Goal: Entertainment & Leisure: Consume media (video, audio)

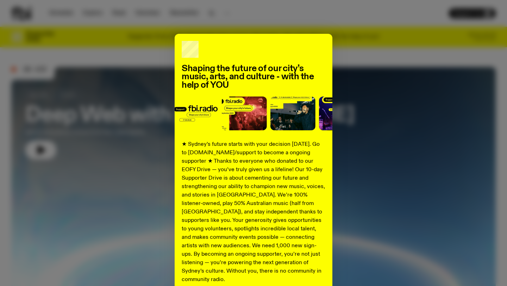
click at [148, 64] on div "Shaping the future of our city’s music, arts, and culture - with the help of YO…" at bounding box center [253, 179] width 485 height 290
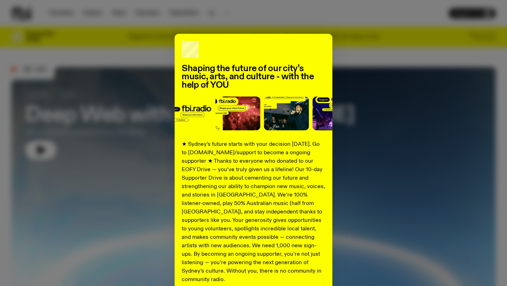
scroll to position [62, 0]
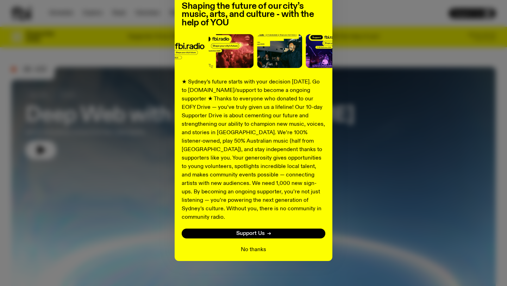
click at [256, 246] on button "No thanks" at bounding box center [253, 250] width 25 height 8
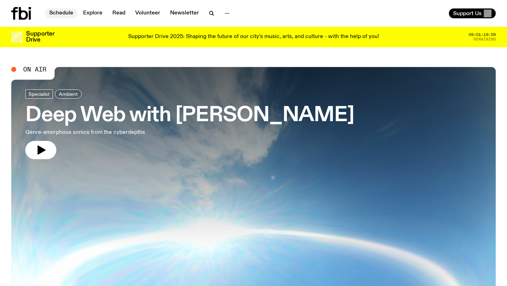
click at [59, 12] on link "Schedule" at bounding box center [61, 13] width 32 height 10
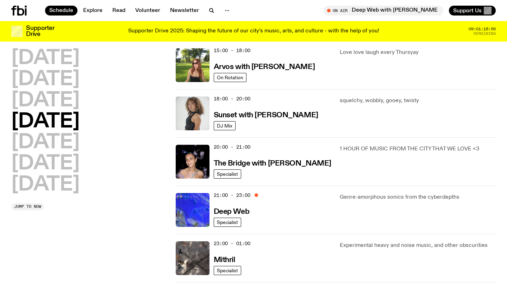
scroll to position [255, 0]
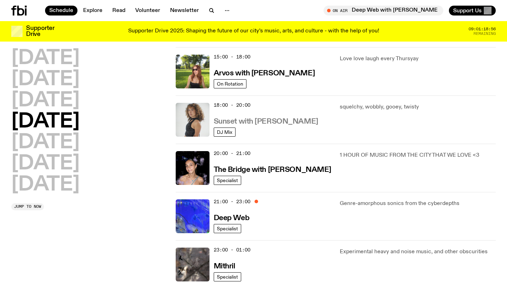
click at [257, 123] on h3 "Sunset with [PERSON_NAME]" at bounding box center [266, 121] width 105 height 7
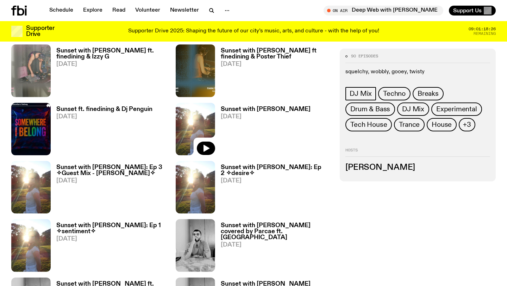
scroll to position [357, 0]
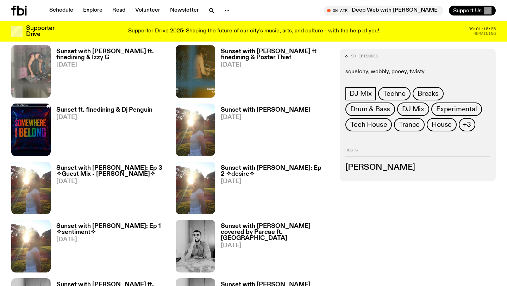
click at [244, 110] on h3 "Sunset with [PERSON_NAME]" at bounding box center [266, 110] width 90 height 6
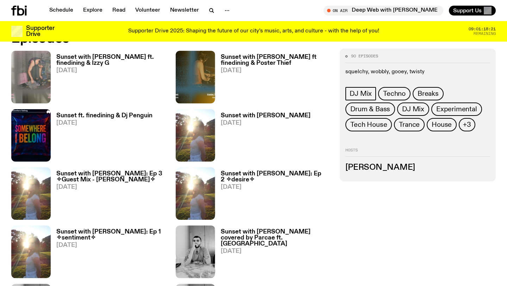
scroll to position [352, 0]
click at [86, 58] on h3 "Sunset with [PERSON_NAME] ft. finedining & Izzy G" at bounding box center [111, 60] width 111 height 12
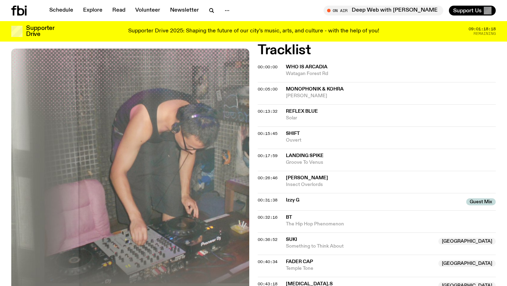
scroll to position [304, 0]
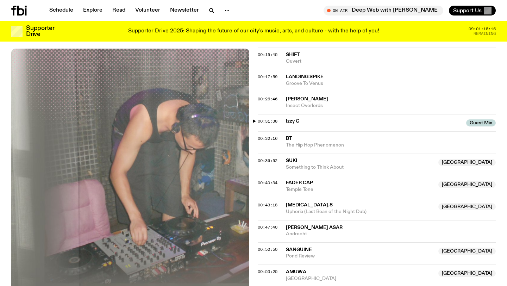
click at [271, 122] on span "00:31:38" at bounding box center [268, 121] width 20 height 6
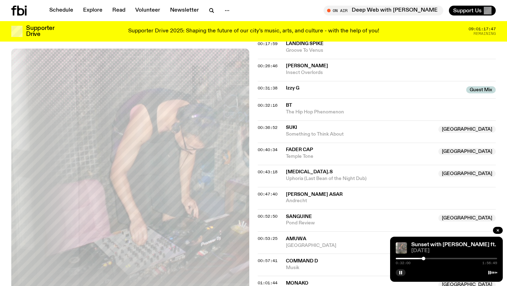
scroll to position [341, 0]
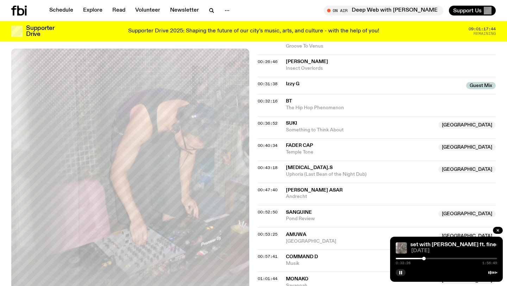
click at [426, 258] on div at bounding box center [424, 259] width 4 height 4
click at [429, 258] on div at bounding box center [427, 259] width 4 height 4
click at [430, 258] on div at bounding box center [429, 259] width 4 height 4
click at [433, 258] on div at bounding box center [431, 259] width 4 height 4
drag, startPoint x: 434, startPoint y: 258, endPoint x: 438, endPoint y: 258, distance: 4.2
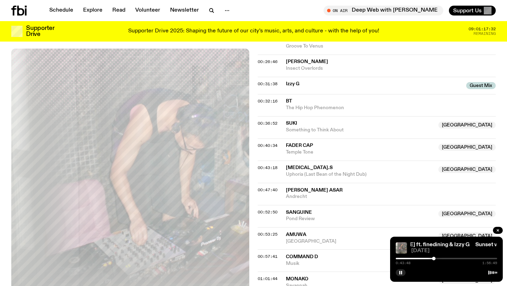
click at [436, 258] on div at bounding box center [434, 259] width 4 height 4
click at [441, 260] on div "0:48:17 1:56:49" at bounding box center [446, 260] width 101 height 8
click at [439, 259] on div at bounding box center [438, 259] width 4 height 4
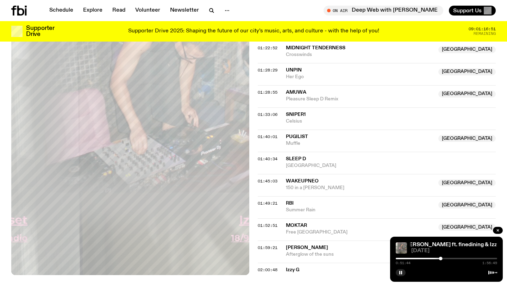
scroll to position [692, 0]
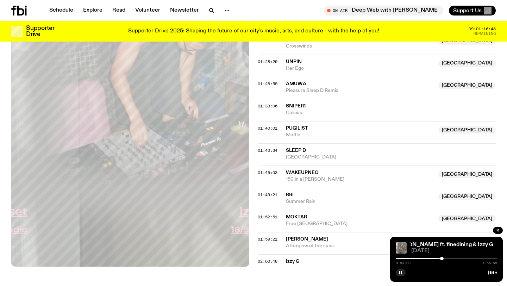
click at [443, 259] on div at bounding box center [442, 259] width 4 height 4
click at [445, 259] on div at bounding box center [443, 259] width 4 height 4
click at [448, 259] on div at bounding box center [447, 259] width 4 height 4
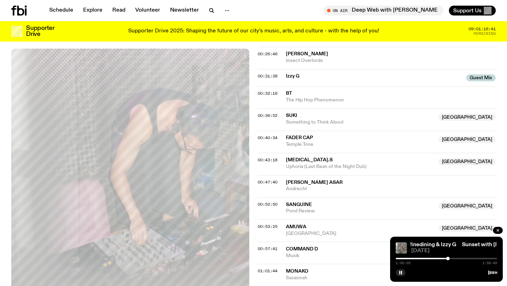
scroll to position [349, 0]
drag, startPoint x: 447, startPoint y: 257, endPoint x: 452, endPoint y: 257, distance: 4.9
click at [452, 257] on div at bounding box center [452, 259] width 4 height 4
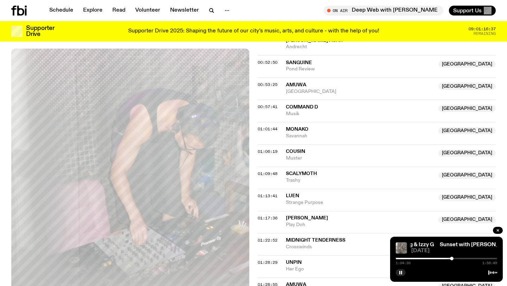
scroll to position [491, 0]
drag, startPoint x: 454, startPoint y: 259, endPoint x: 458, endPoint y: 258, distance: 4.6
click at [457, 259] on div at bounding box center [456, 259] width 4 height 4
drag, startPoint x: 458, startPoint y: 258, endPoint x: 466, endPoint y: 258, distance: 7.7
click at [460, 258] on div at bounding box center [459, 259] width 4 height 4
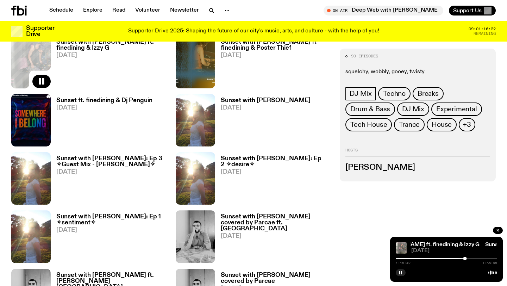
scroll to position [369, 0]
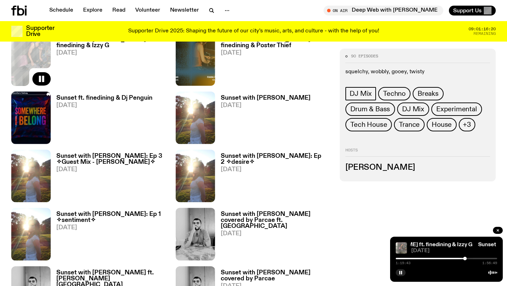
click at [253, 155] on h3 "Sunset with [PERSON_NAME]: Ep 2 ✧desire✧" at bounding box center [276, 159] width 111 height 12
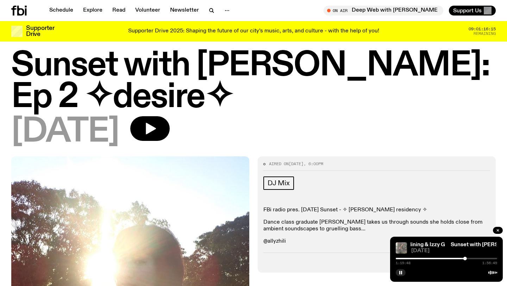
scroll to position [12, 0]
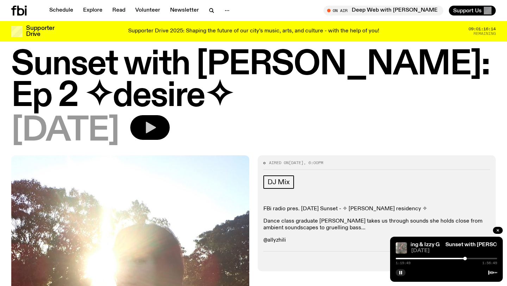
click at [157, 120] on icon "button" at bounding box center [150, 127] width 14 height 14
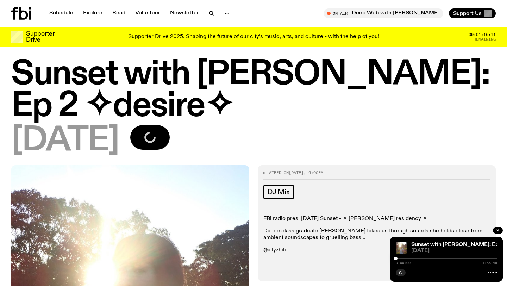
scroll to position [0, 0]
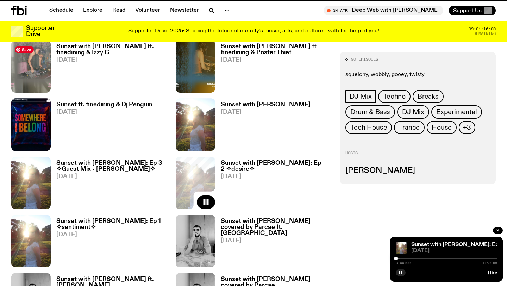
scroll to position [364, 0]
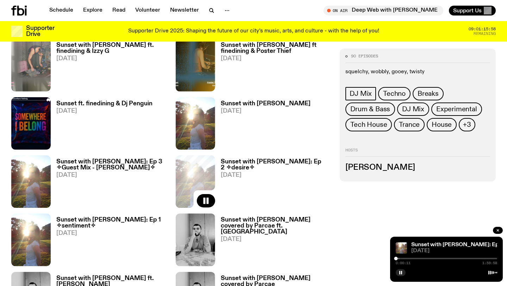
click at [114, 221] on h3 "Sunset with [PERSON_NAME]: Ep 1 ✧sentiment✧" at bounding box center [111, 223] width 111 height 12
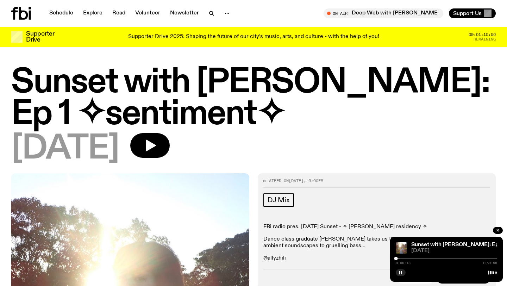
click at [400, 259] on div at bounding box center [446, 258] width 101 height 1
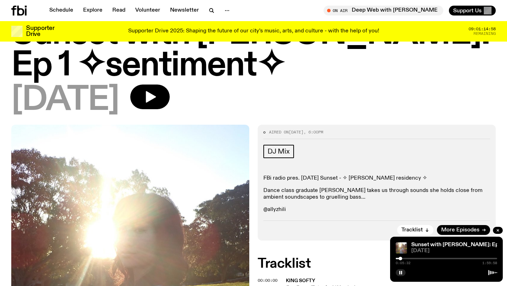
scroll to position [43, 0]
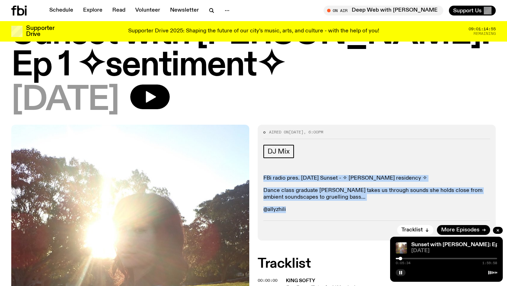
drag, startPoint x: 261, startPoint y: 179, endPoint x: 352, endPoint y: 211, distance: 95.7
click at [352, 212] on div "Aired on [DATE] 6:00pm DJ Mix FBi radio pres. [DATE] Sunset - ✧ [PERSON_NAME] r…" at bounding box center [377, 183] width 238 height 116
copy div "FBi radio pres. [DATE] Sunset - ✧ [PERSON_NAME] residency ✧ Dance class graduat…"
drag, startPoint x: 401, startPoint y: 258, endPoint x: 405, endPoint y: 258, distance: 3.9
click at [403, 258] on div at bounding box center [401, 259] width 4 height 4
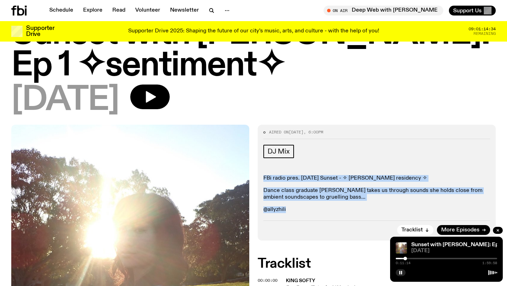
drag, startPoint x: 405, startPoint y: 258, endPoint x: 411, endPoint y: 258, distance: 6.0
click at [407, 258] on div at bounding box center [406, 259] width 4 height 4
click at [415, 258] on div at bounding box center [414, 259] width 4 height 4
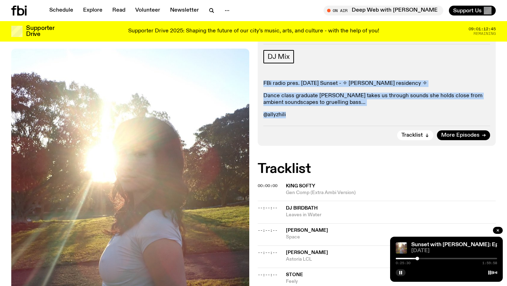
scroll to position [139, 0]
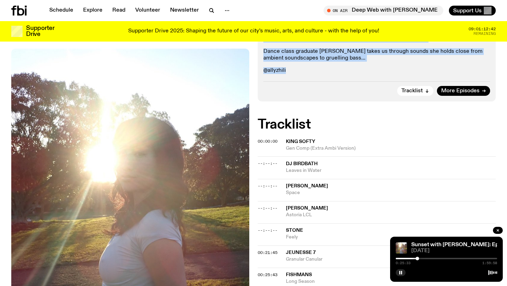
click at [371, 99] on div "Aired on [DATE] 6:00pm DJ Mix FBi radio pres. [DATE] Sunset - ✧ [PERSON_NAME] r…" at bounding box center [377, 44] width 238 height 116
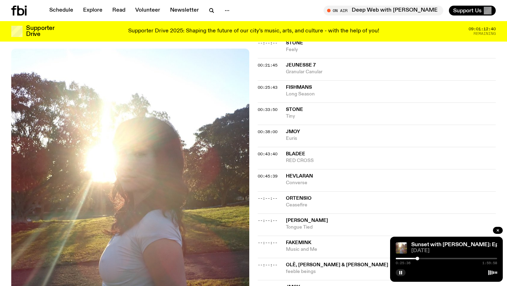
scroll to position [370, 0]
click at [271, 87] on span "00:25:43" at bounding box center [268, 87] width 20 height 6
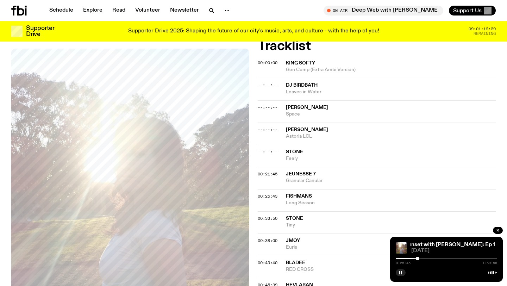
scroll to position [259, 0]
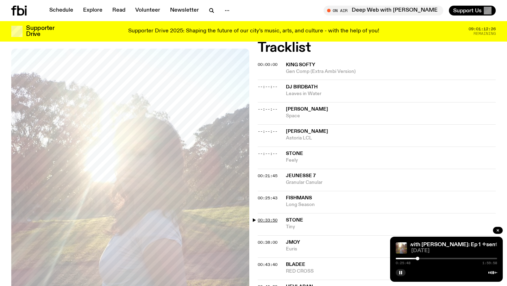
click at [275, 219] on span "00:33:50" at bounding box center [268, 220] width 20 height 6
click at [423, 259] on div at bounding box center [424, 259] width 4 height 4
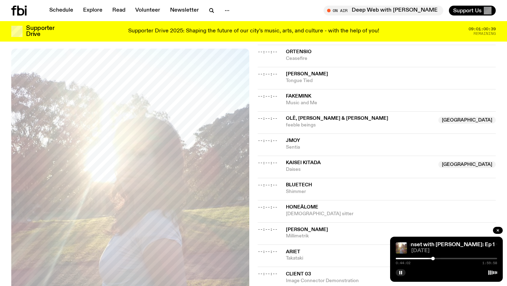
scroll to position [522, 0]
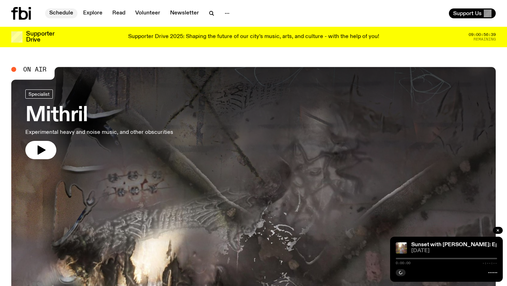
click at [60, 12] on link "Schedule" at bounding box center [61, 13] width 32 height 10
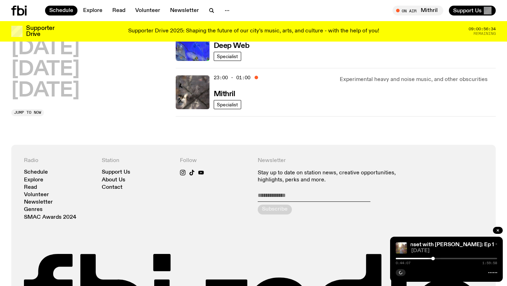
scroll to position [258, 0]
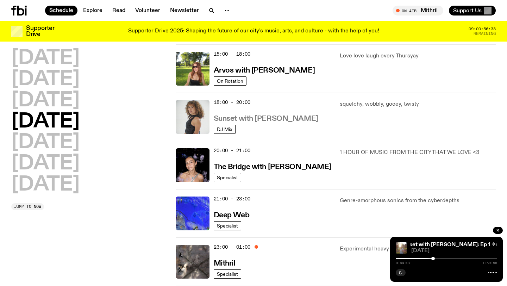
click at [242, 123] on h3 "Sunset with [PERSON_NAME]" at bounding box center [266, 118] width 105 height 7
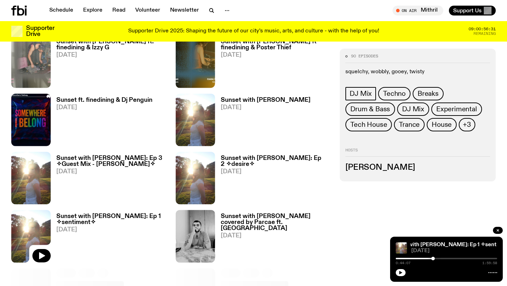
scroll to position [368, 0]
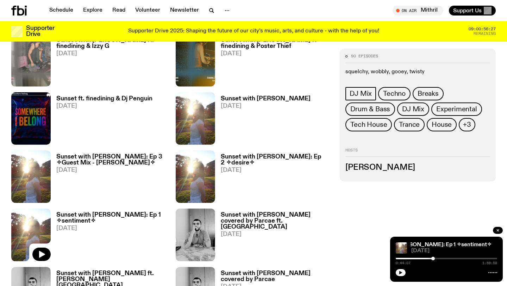
click at [245, 99] on h3 "Sunset with [PERSON_NAME]" at bounding box center [266, 99] width 90 height 6
